Goal: Transaction & Acquisition: Purchase product/service

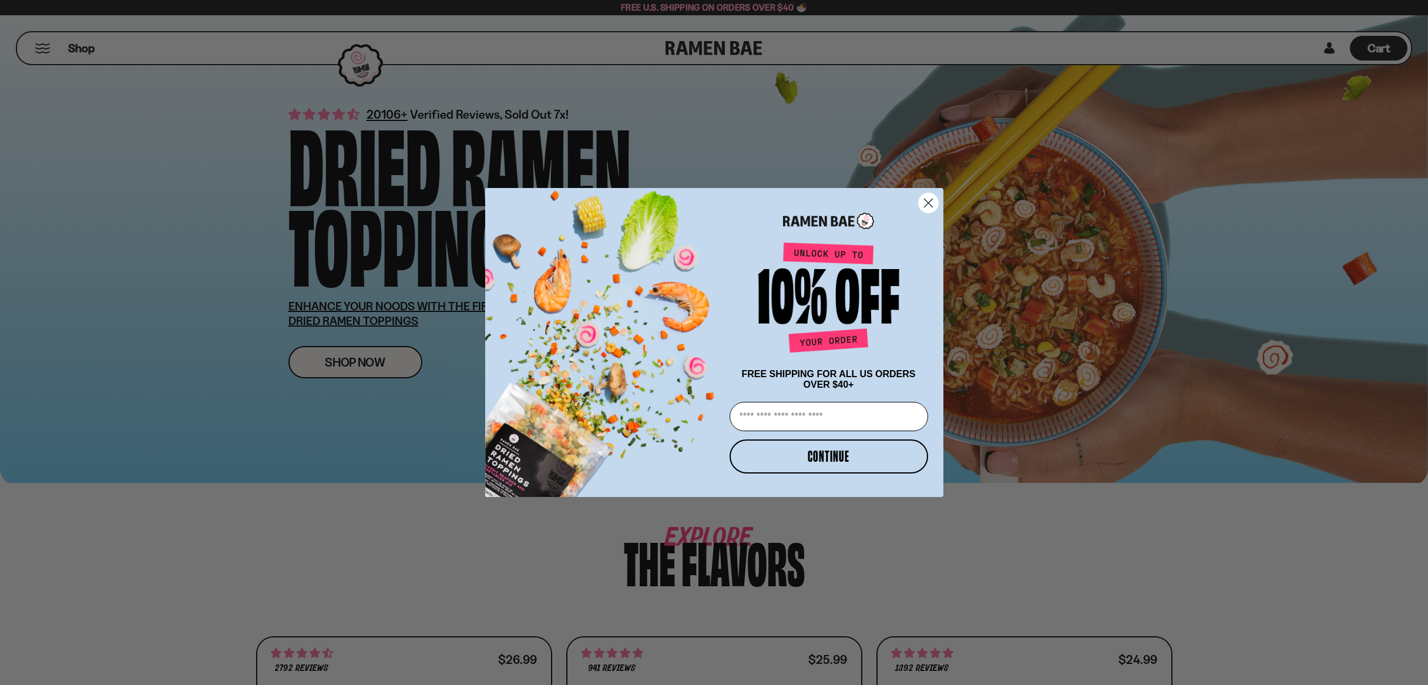
click at [930, 208] on circle "Close dialog" at bounding box center [927, 202] width 19 height 19
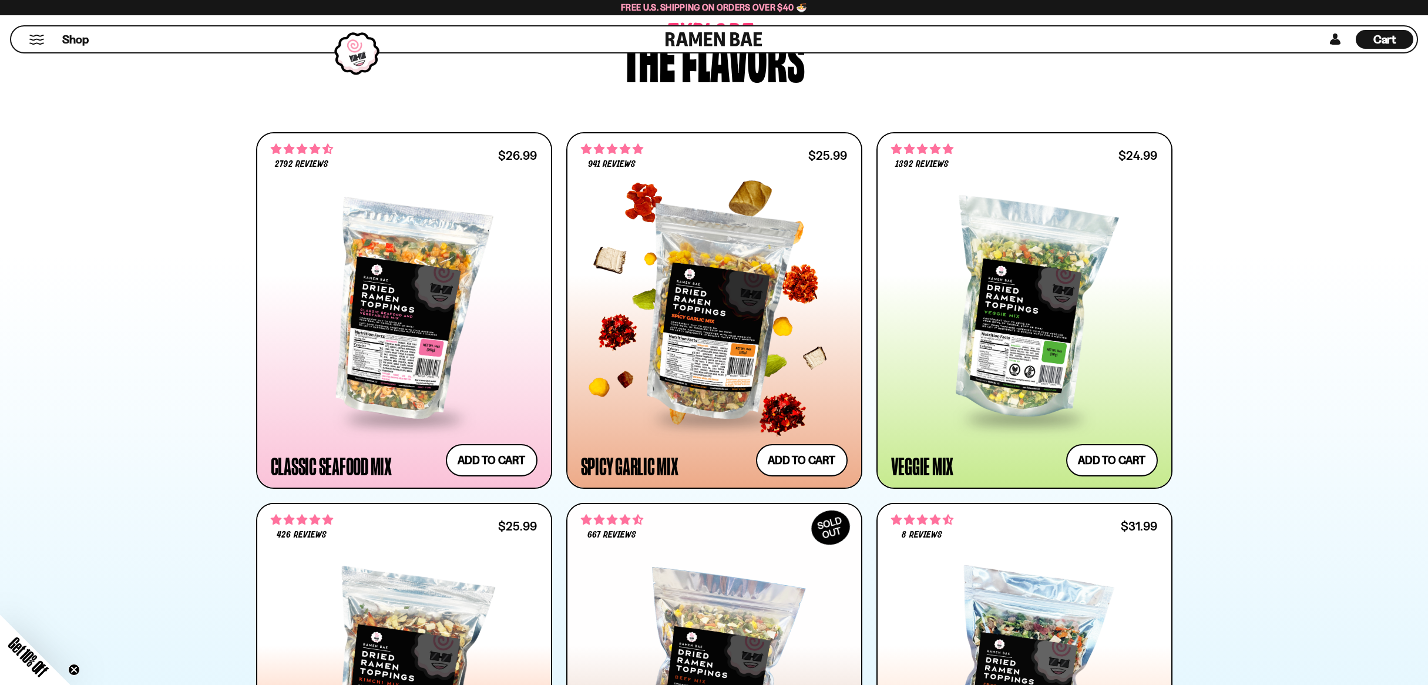
scroll to position [489, 0]
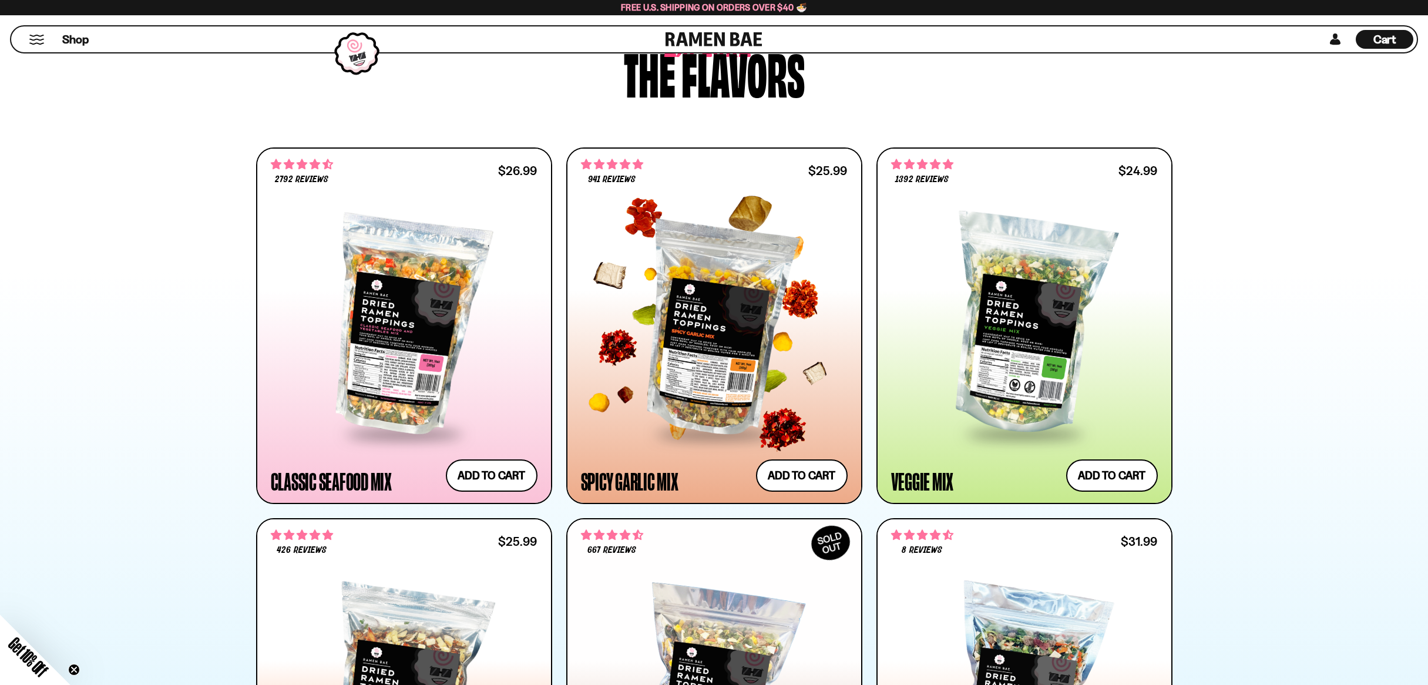
click at [725, 399] on div at bounding box center [714, 326] width 267 height 214
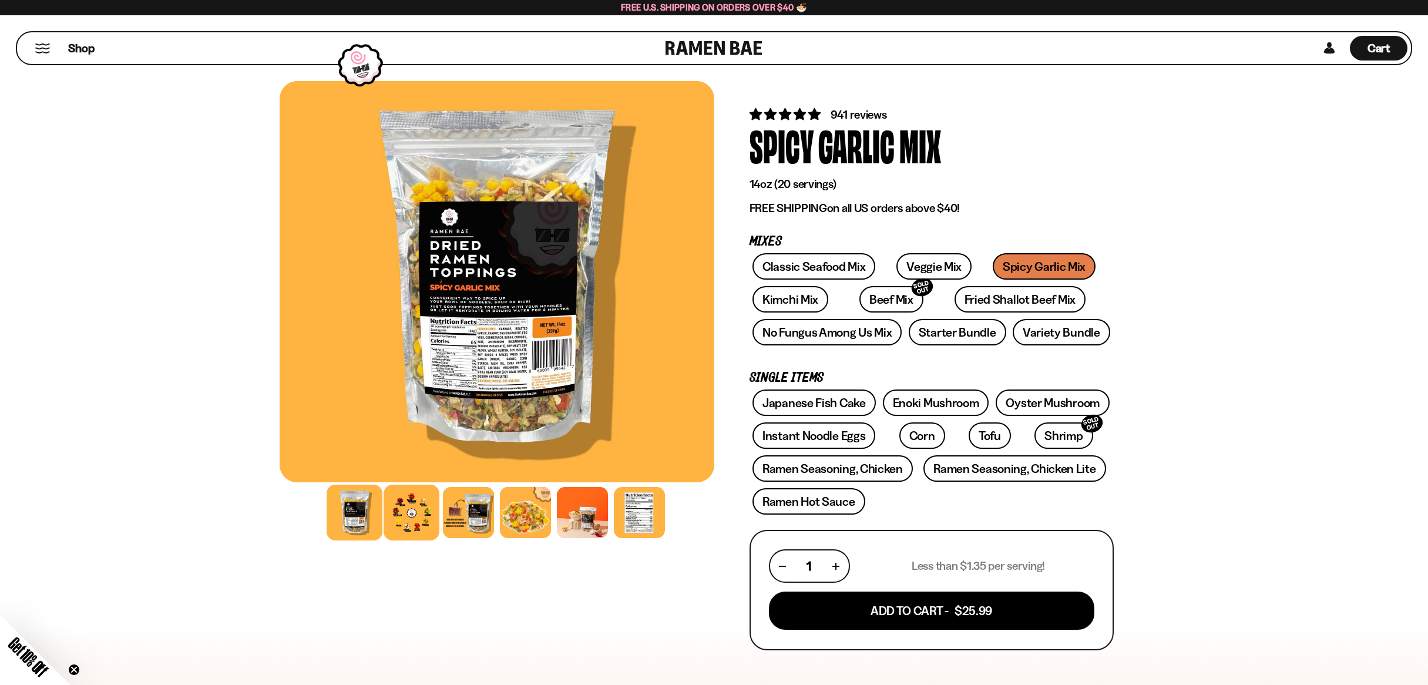
click at [417, 519] on div at bounding box center [412, 513] width 56 height 56
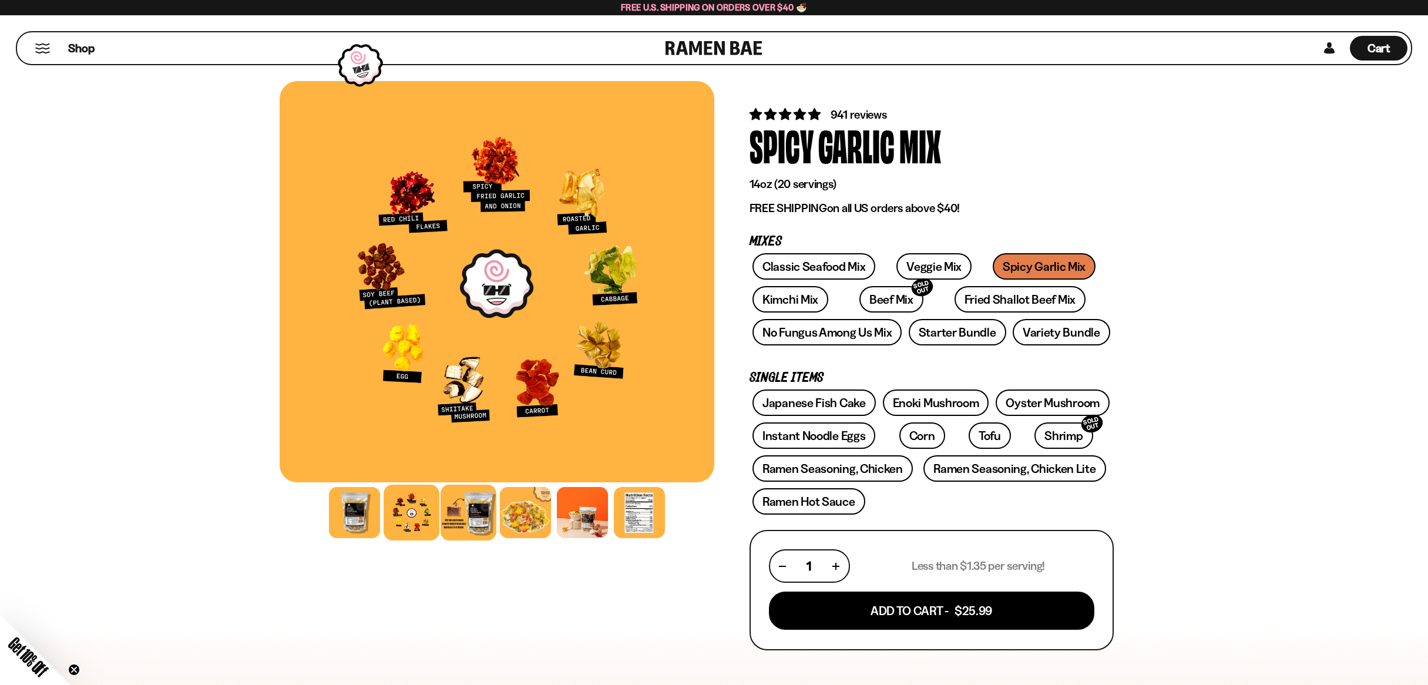
click at [467, 519] on div at bounding box center [469, 513] width 56 height 56
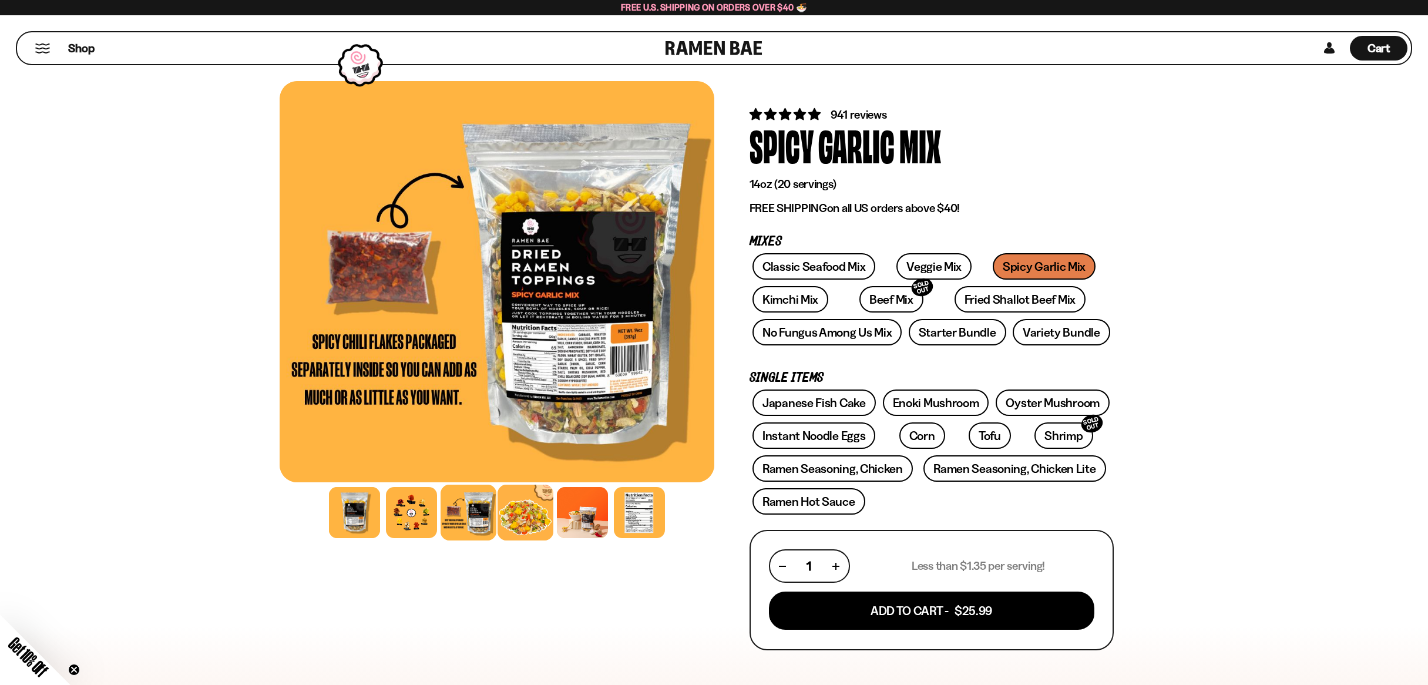
click at [541, 524] on div at bounding box center [526, 513] width 56 height 56
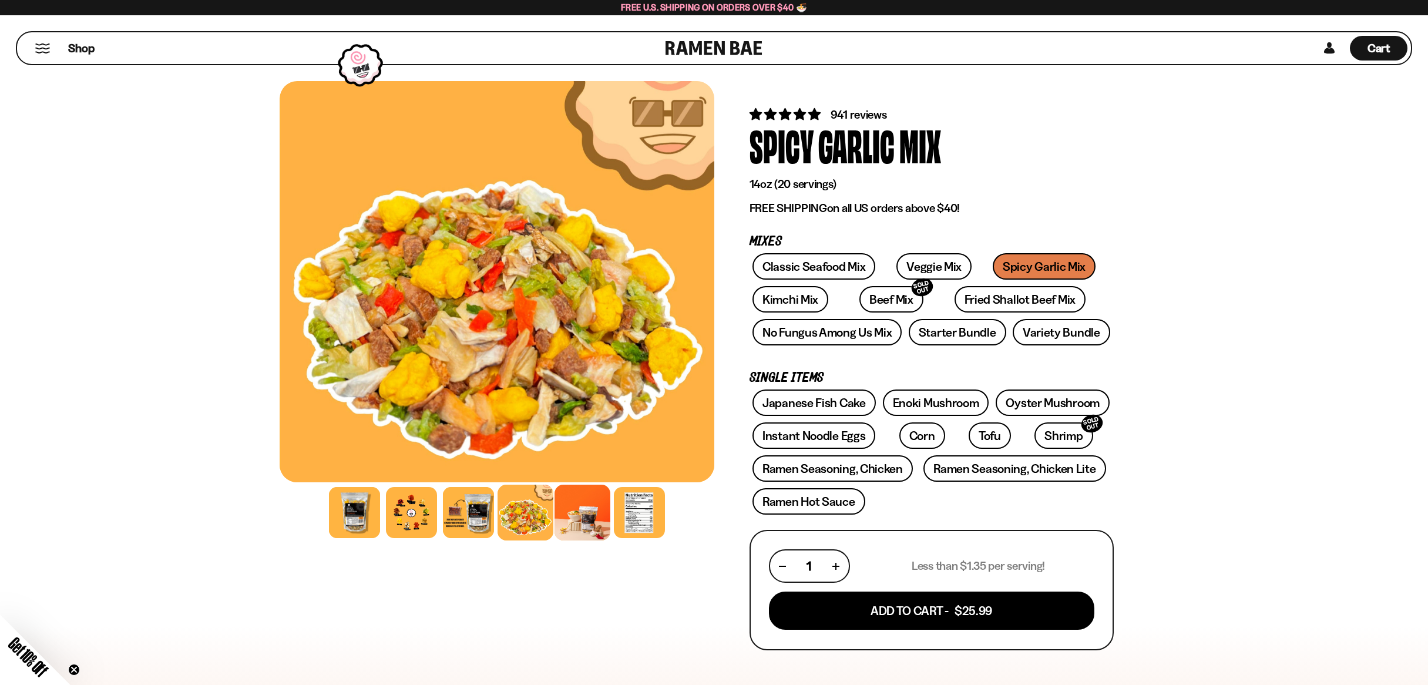
click at [567, 524] on div at bounding box center [583, 513] width 56 height 56
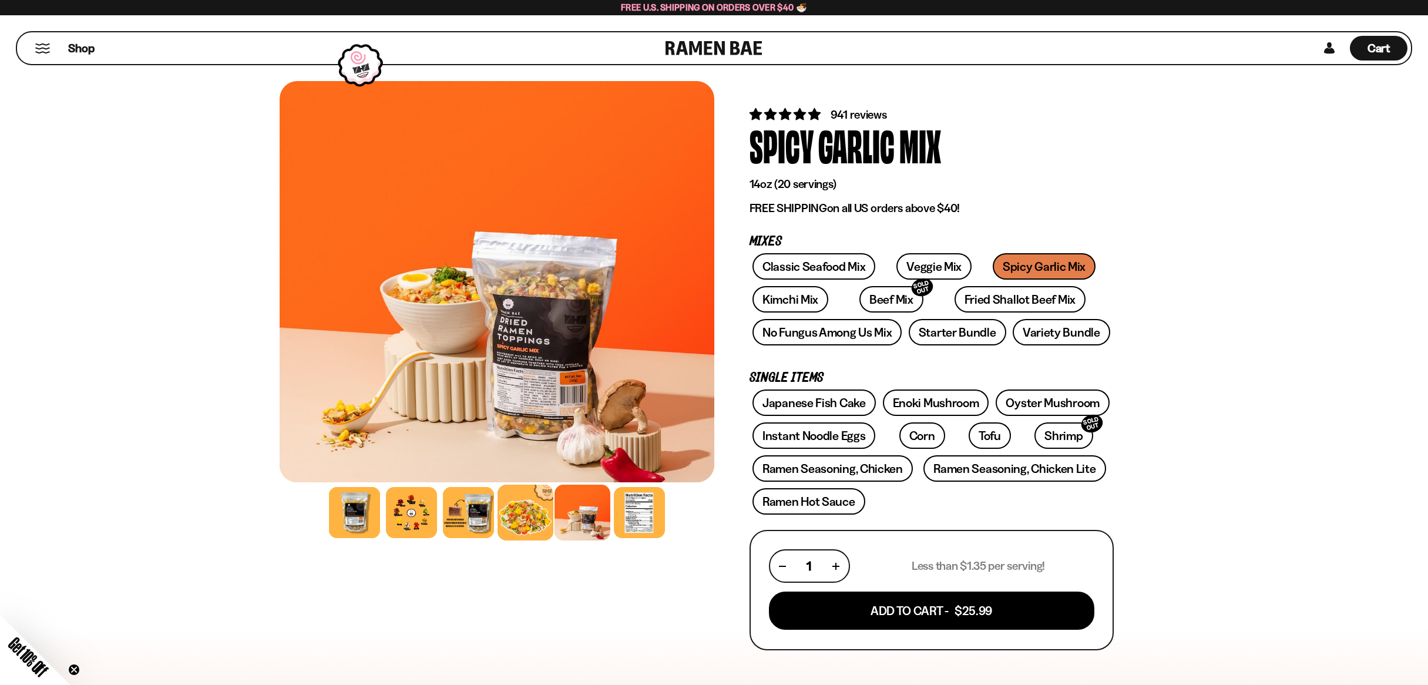
click at [518, 518] on div at bounding box center [526, 513] width 56 height 56
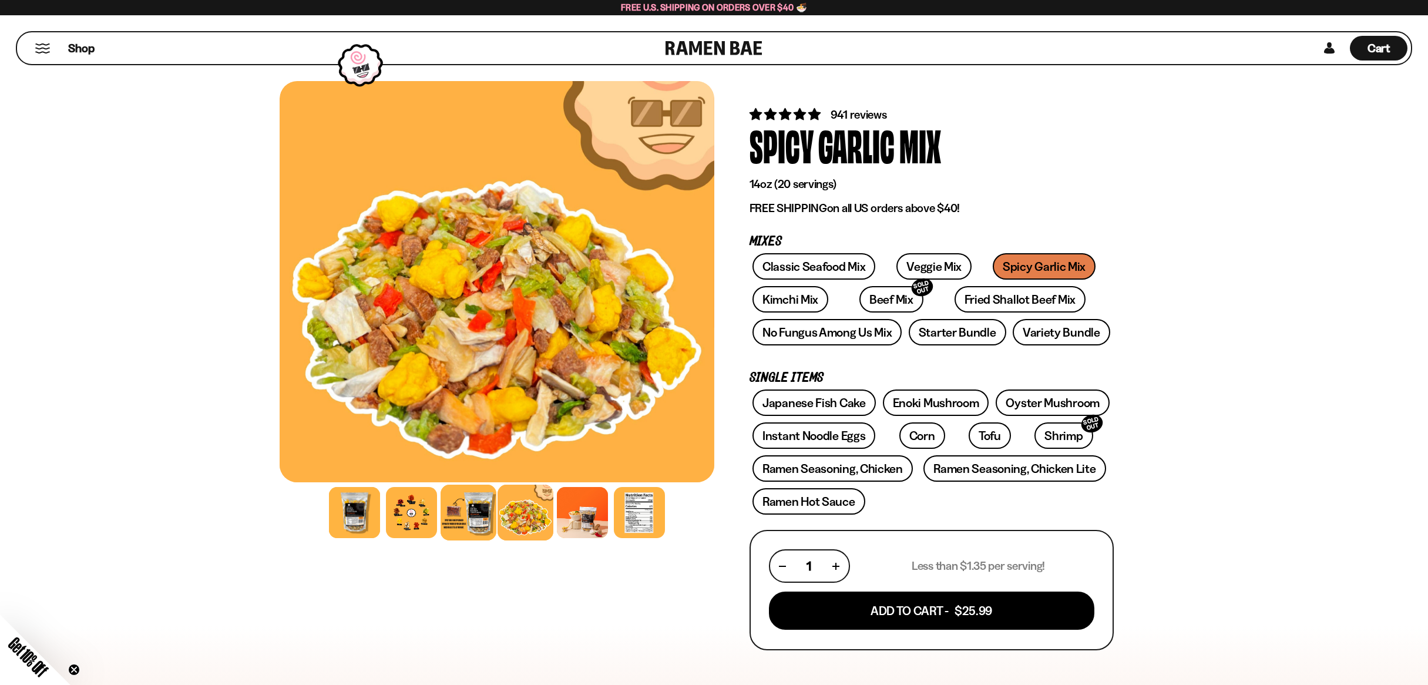
click at [482, 518] on div at bounding box center [469, 513] width 56 height 56
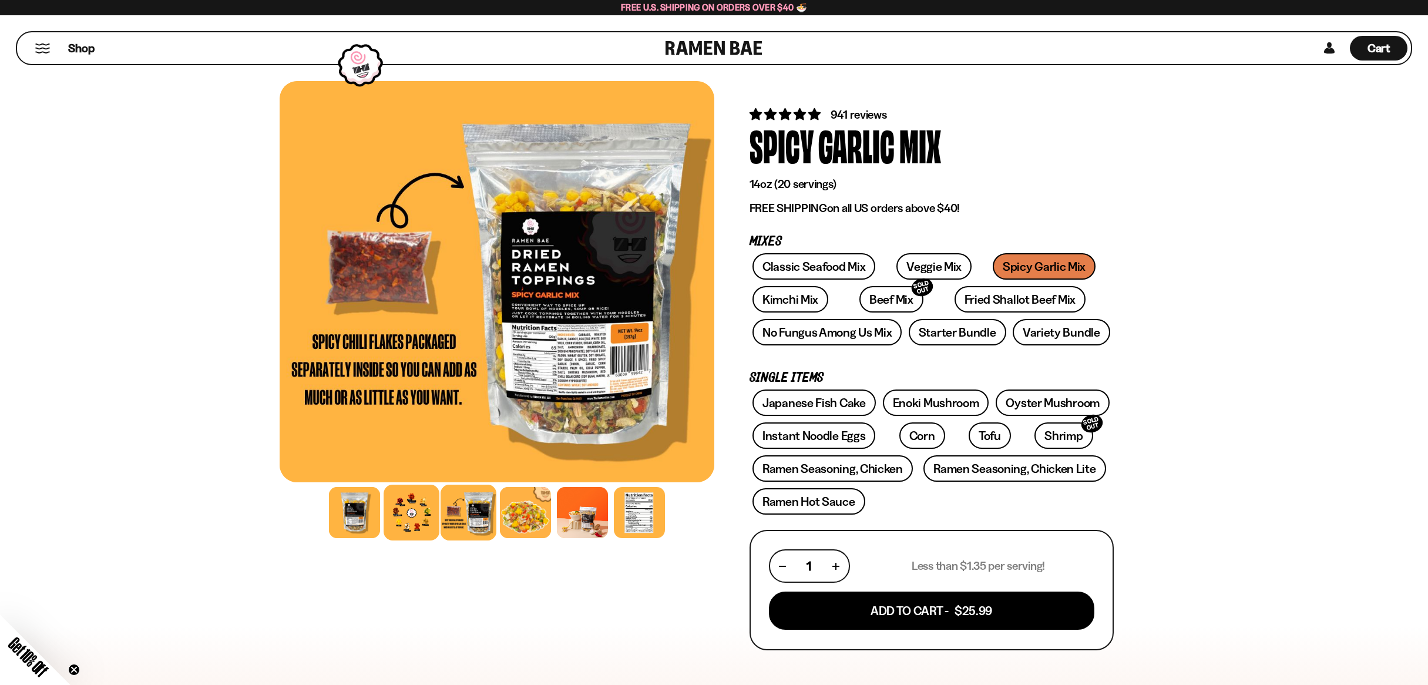
click at [410, 525] on div at bounding box center [412, 513] width 56 height 56
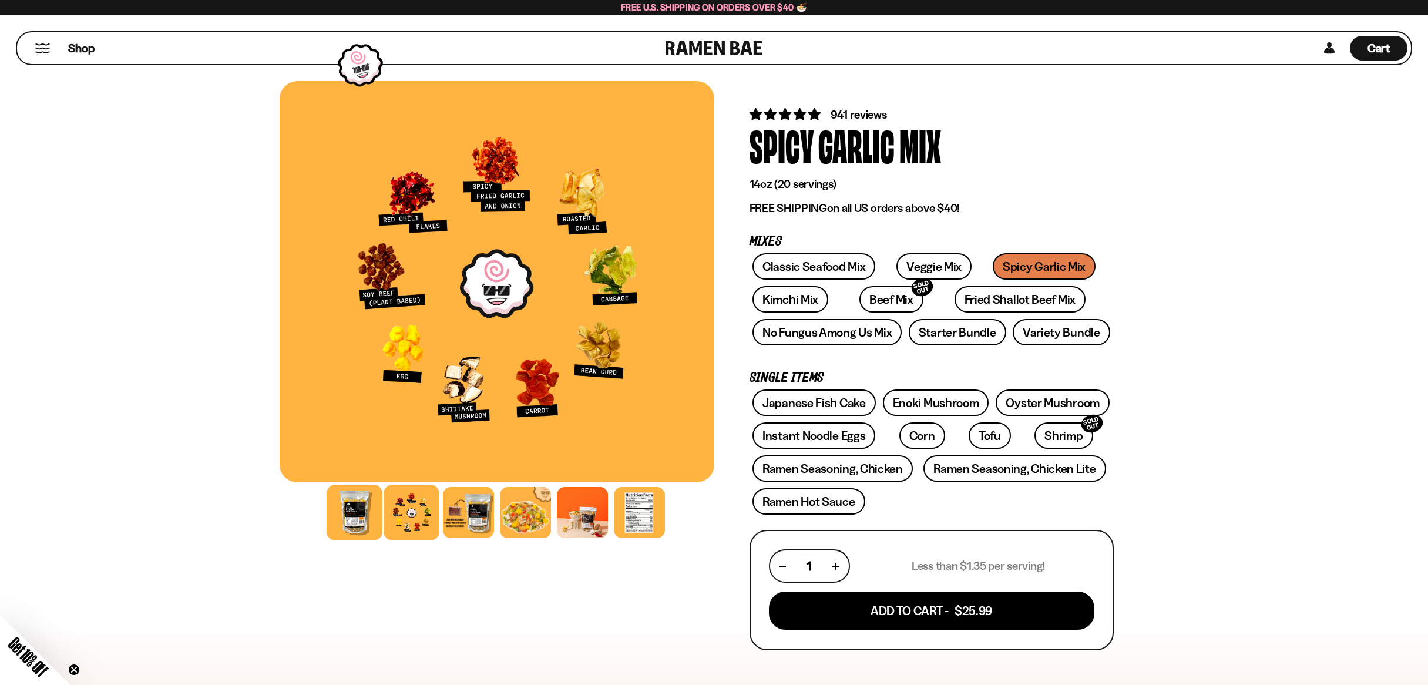
click at [344, 515] on div at bounding box center [355, 513] width 56 height 56
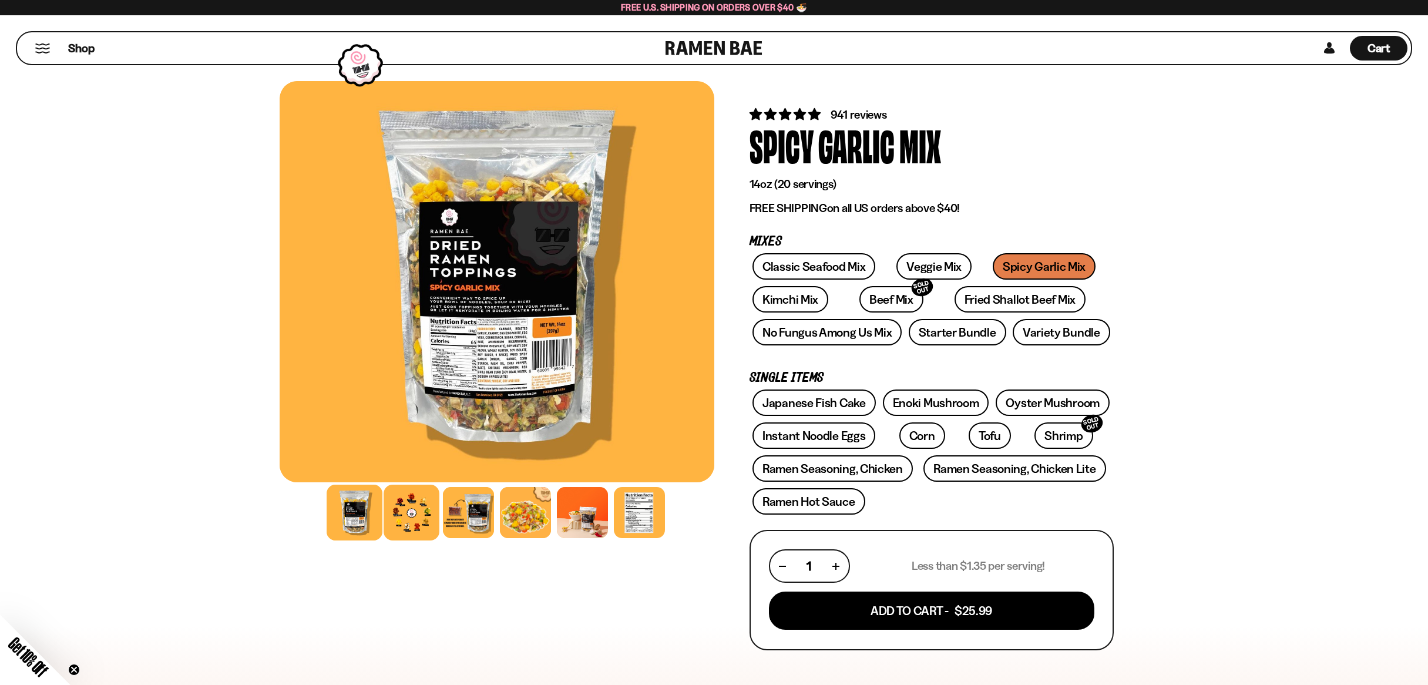
click at [394, 514] on div at bounding box center [412, 513] width 56 height 56
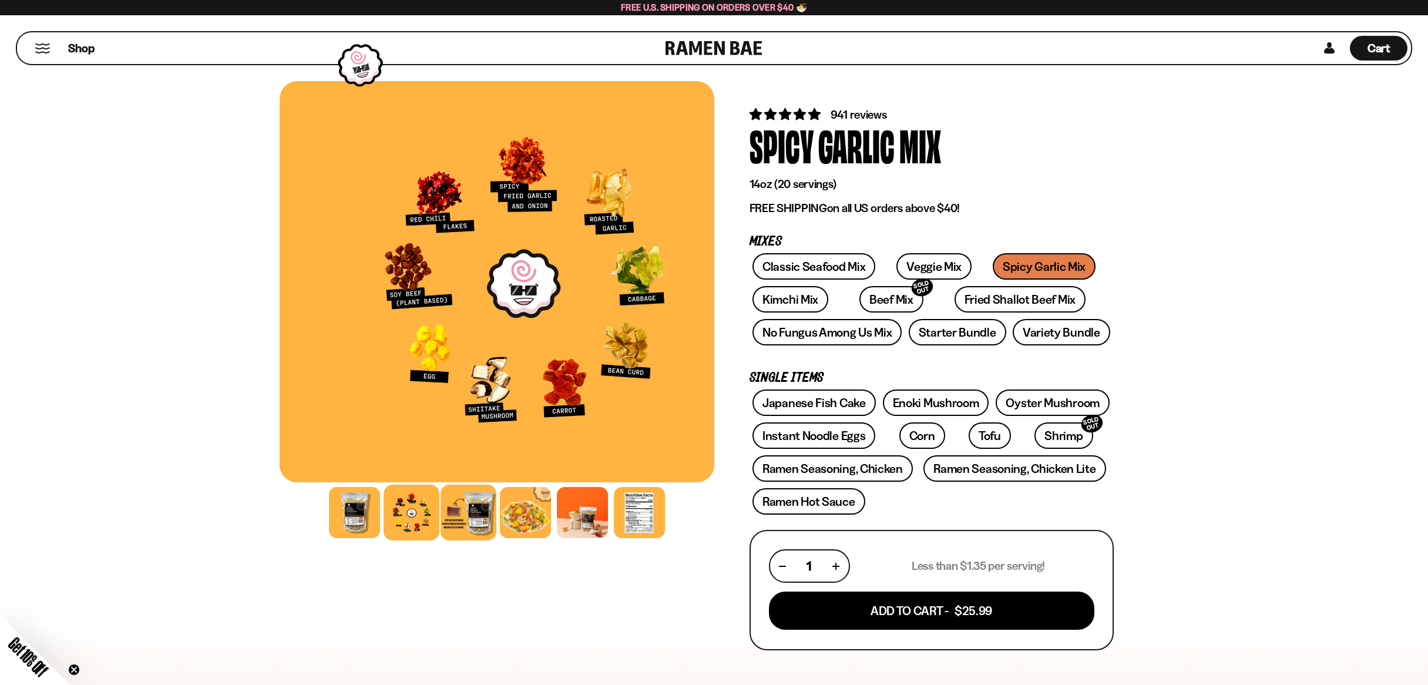
click at [472, 513] on div at bounding box center [469, 513] width 56 height 56
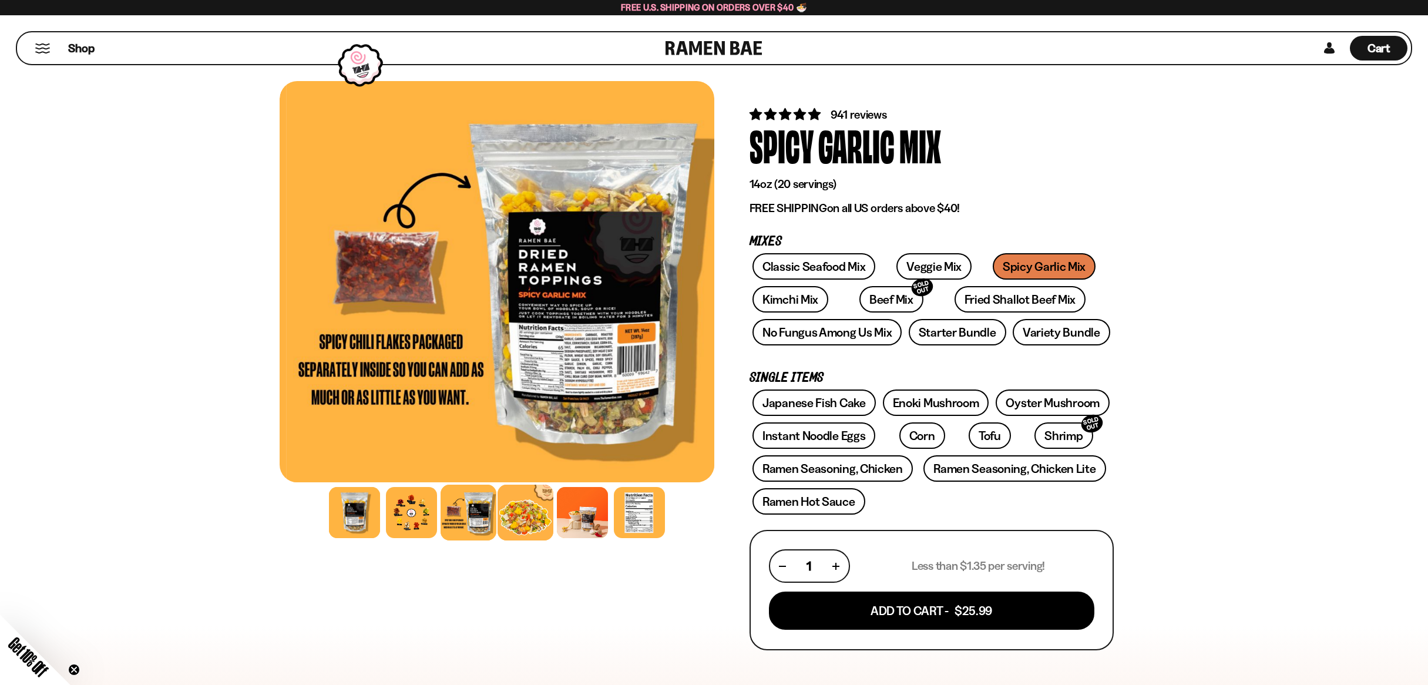
click at [543, 520] on div at bounding box center [526, 513] width 56 height 56
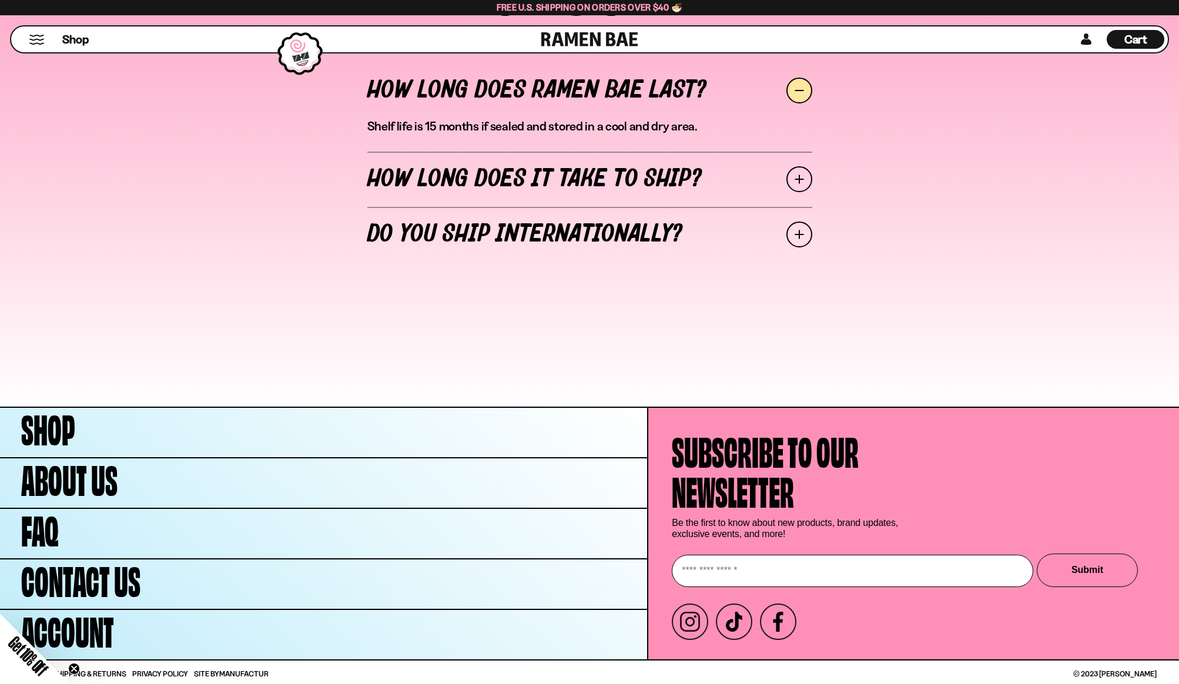
scroll to position [5400, 0]
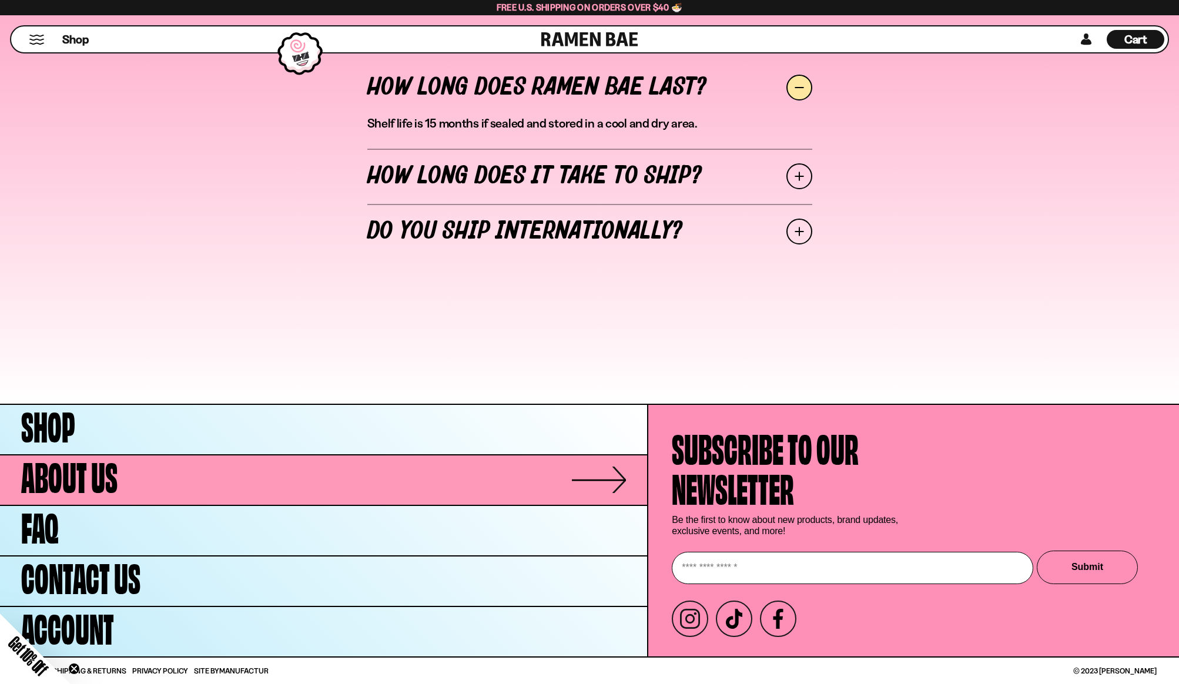
click at [135, 478] on link "About Us" at bounding box center [323, 479] width 647 height 49
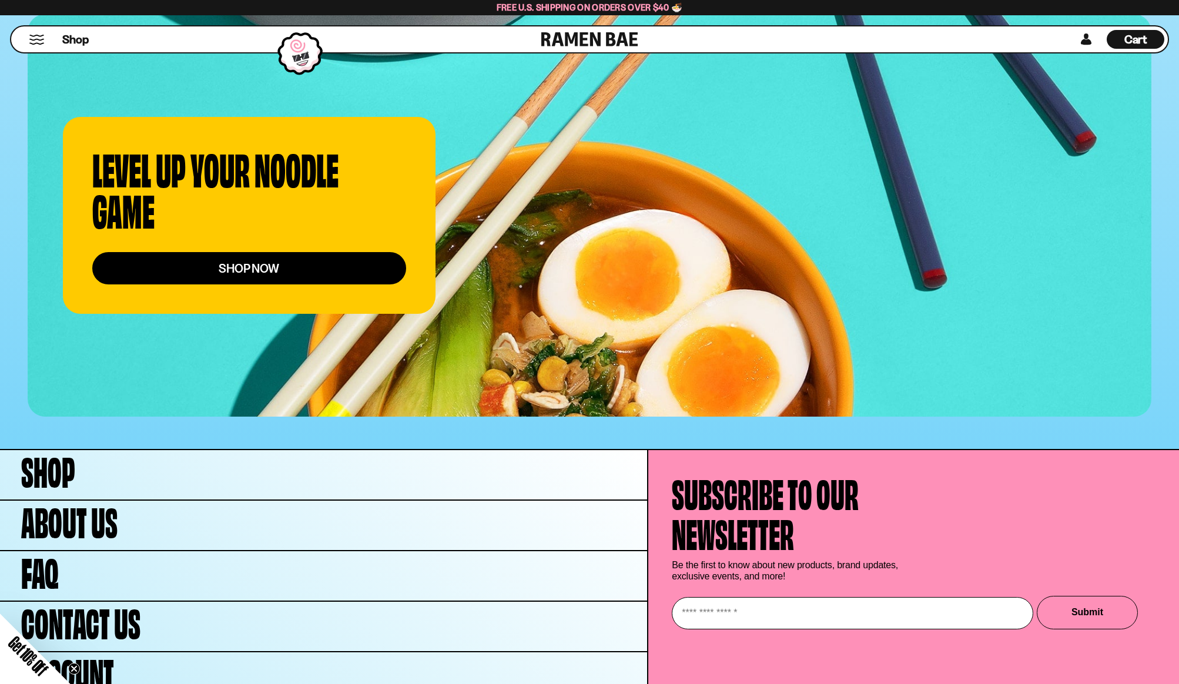
scroll to position [4492, 0]
